Goal: Task Accomplishment & Management: Complete application form

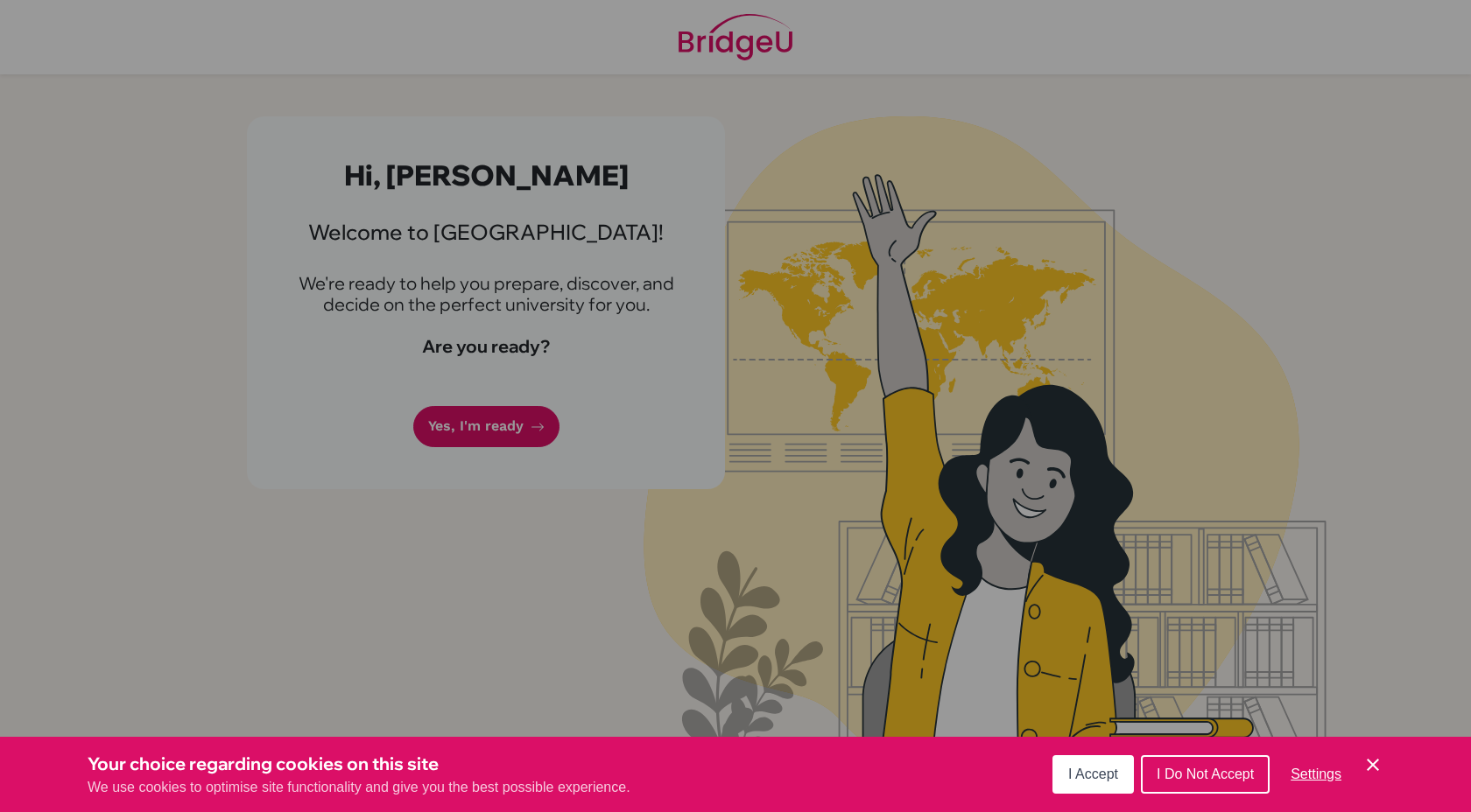
click at [1092, 786] on button "I Accept" at bounding box center [1093, 774] width 81 height 38
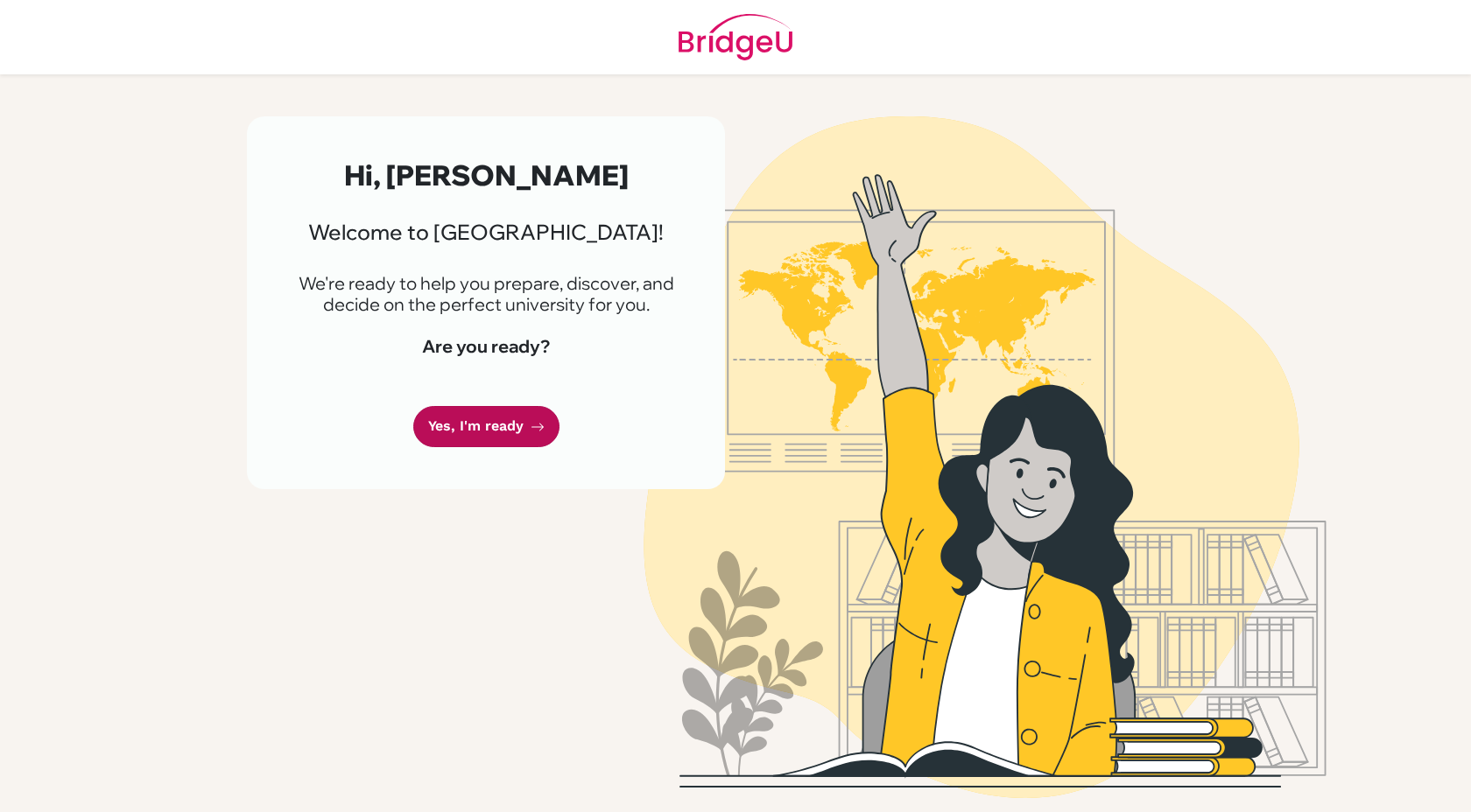
click at [511, 427] on link "Yes, I'm ready" at bounding box center [486, 427] width 146 height 41
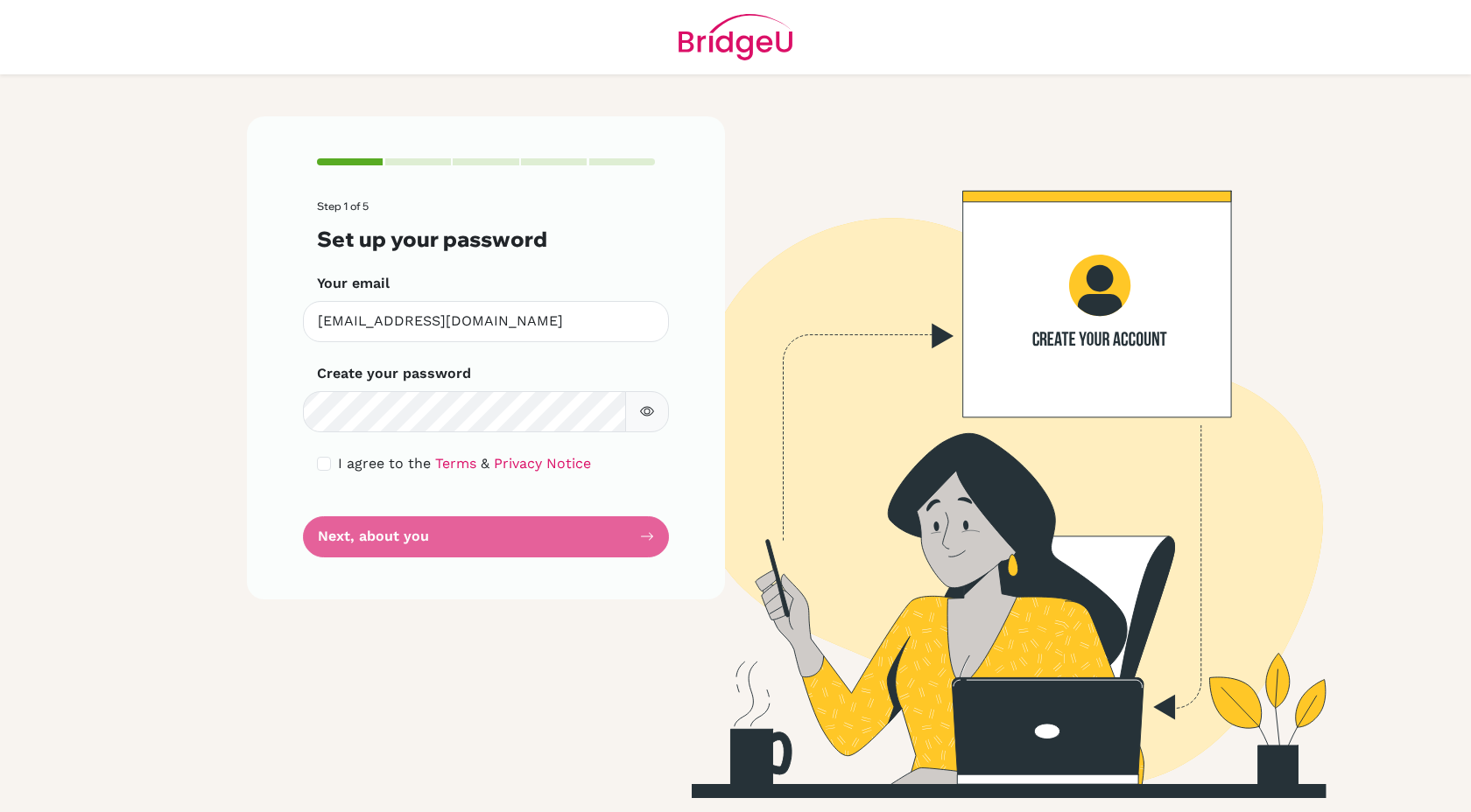
click at [657, 419] on button "button" at bounding box center [647, 412] width 44 height 41
click at [655, 418] on button "button" at bounding box center [647, 412] width 44 height 41
click at [323, 464] on input "checkbox" at bounding box center [324, 464] width 14 height 14
checkbox input "true"
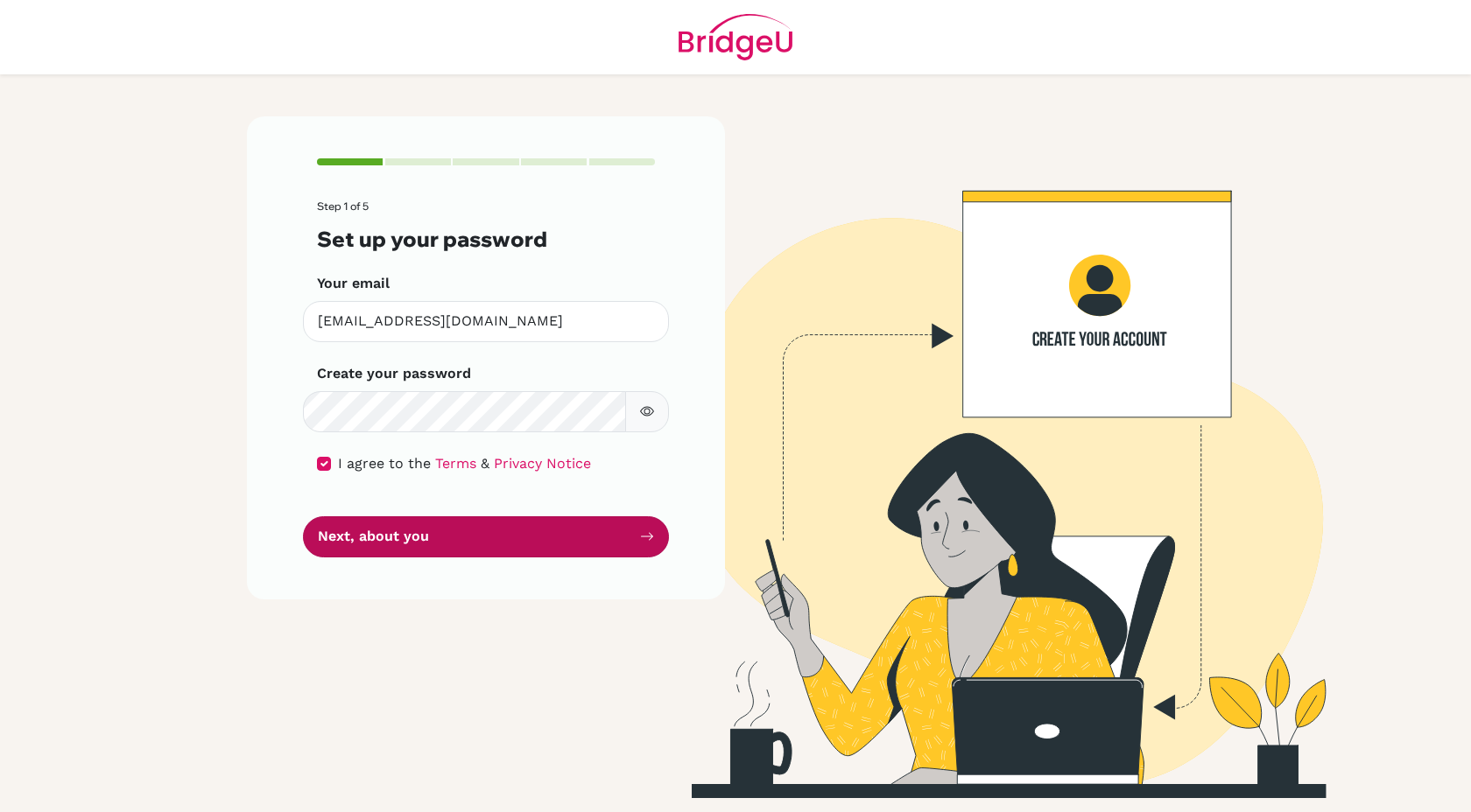
click at [460, 546] on button "Next, about you" at bounding box center [486, 537] width 366 height 41
